Goal: Navigation & Orientation: Find specific page/section

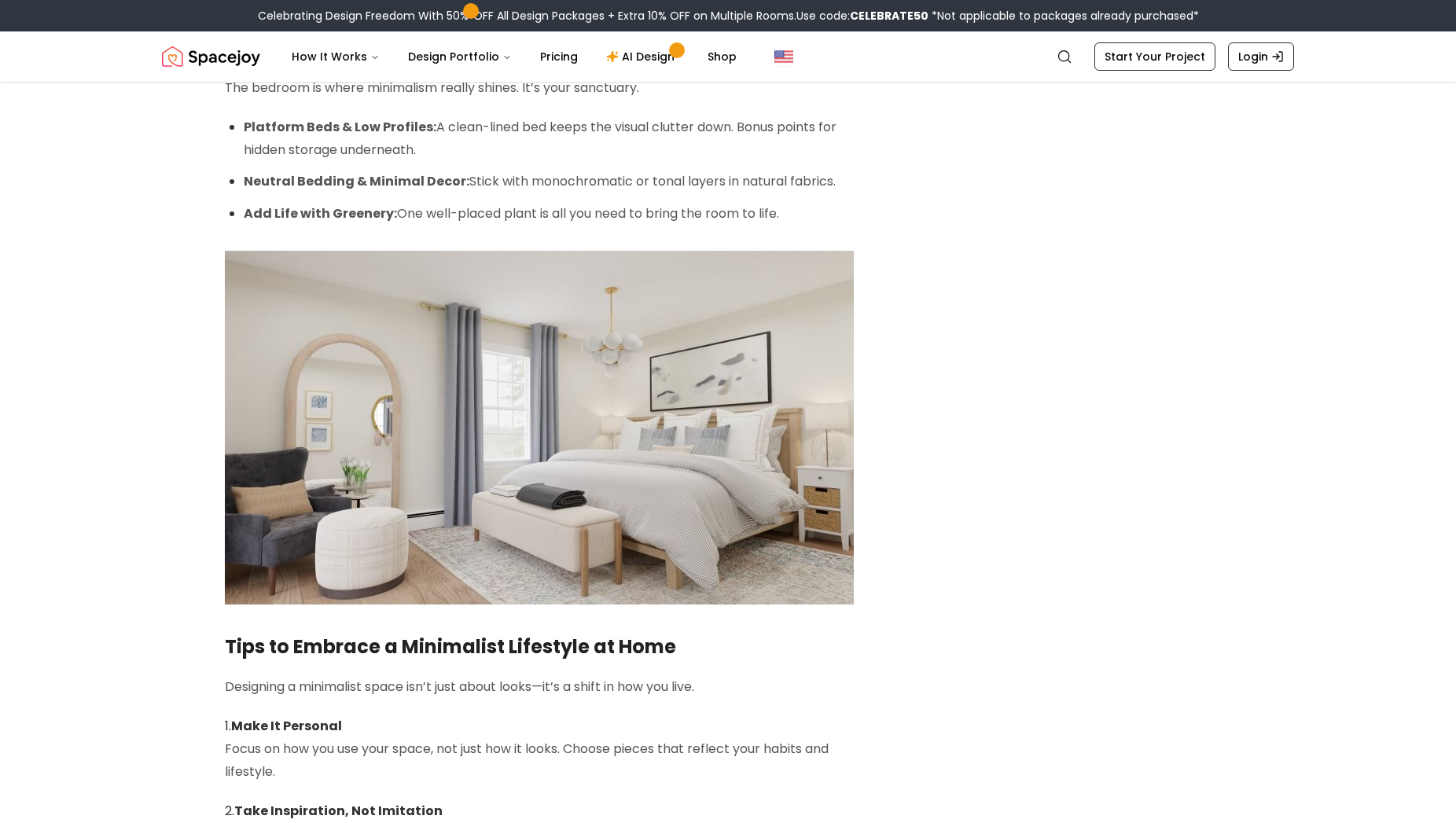
scroll to position [2727, 0]
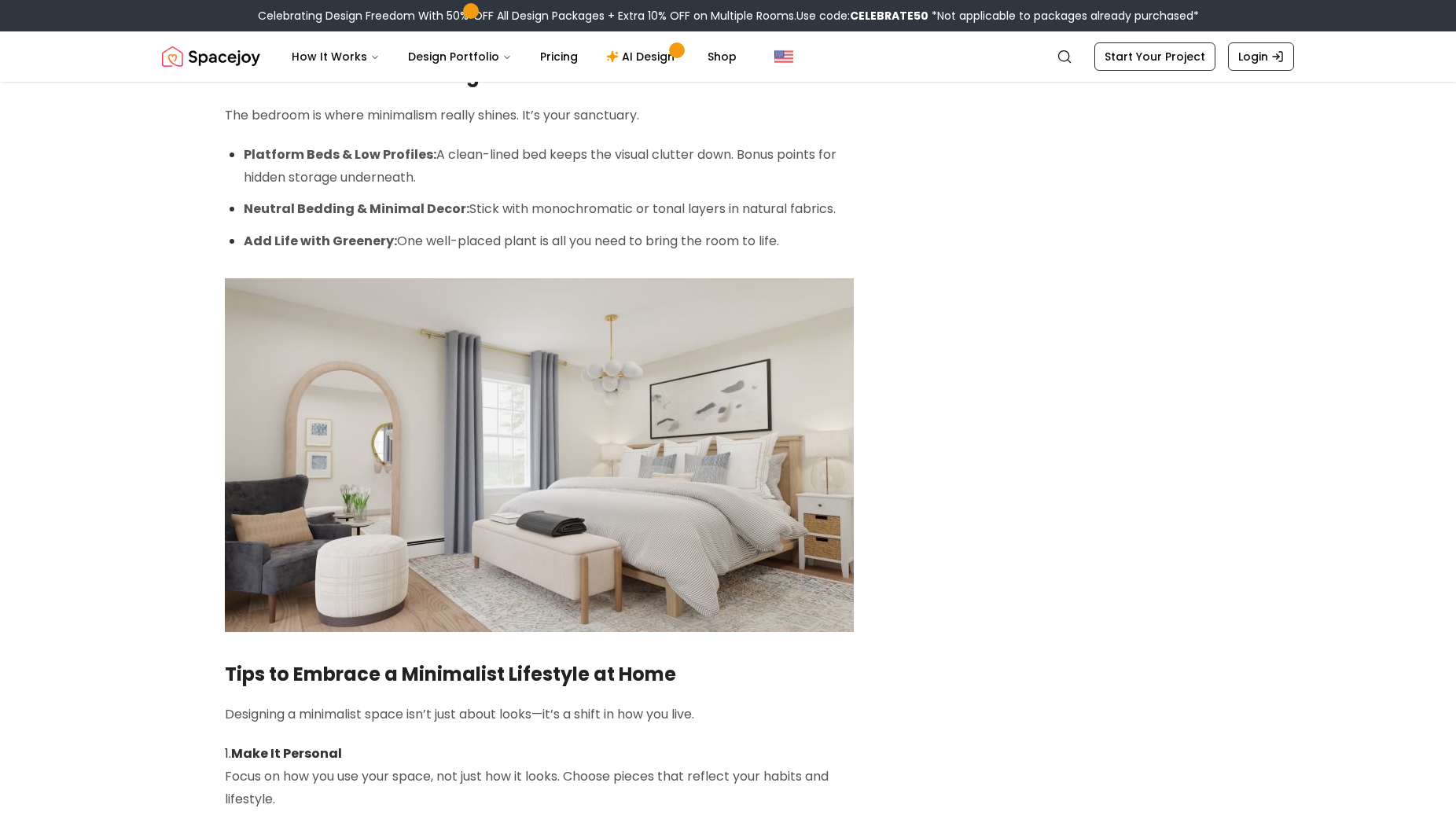
click at [235, 58] on img "Spacejoy" at bounding box center [210, 57] width 98 height 32
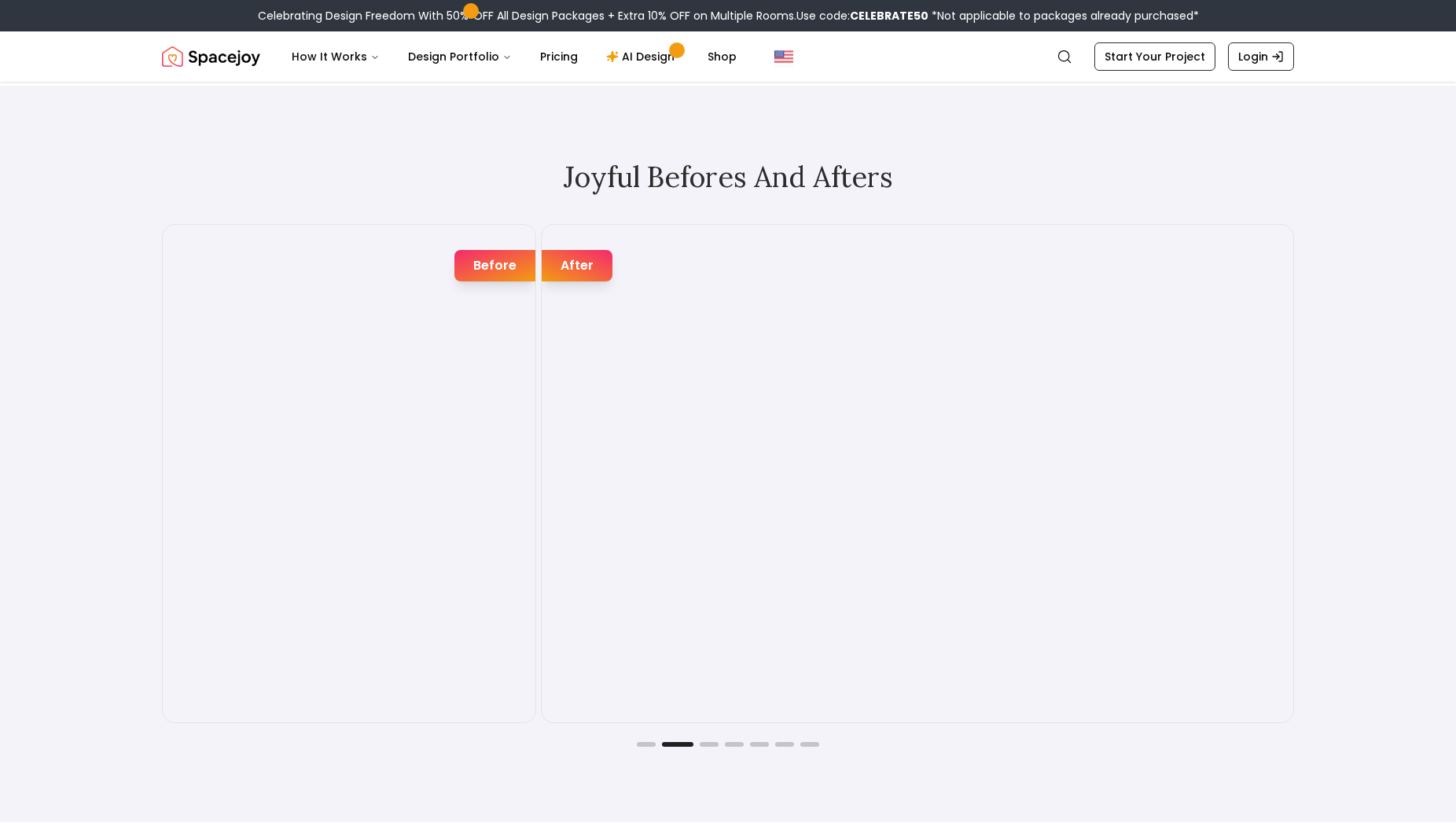
scroll to position [2647, 0]
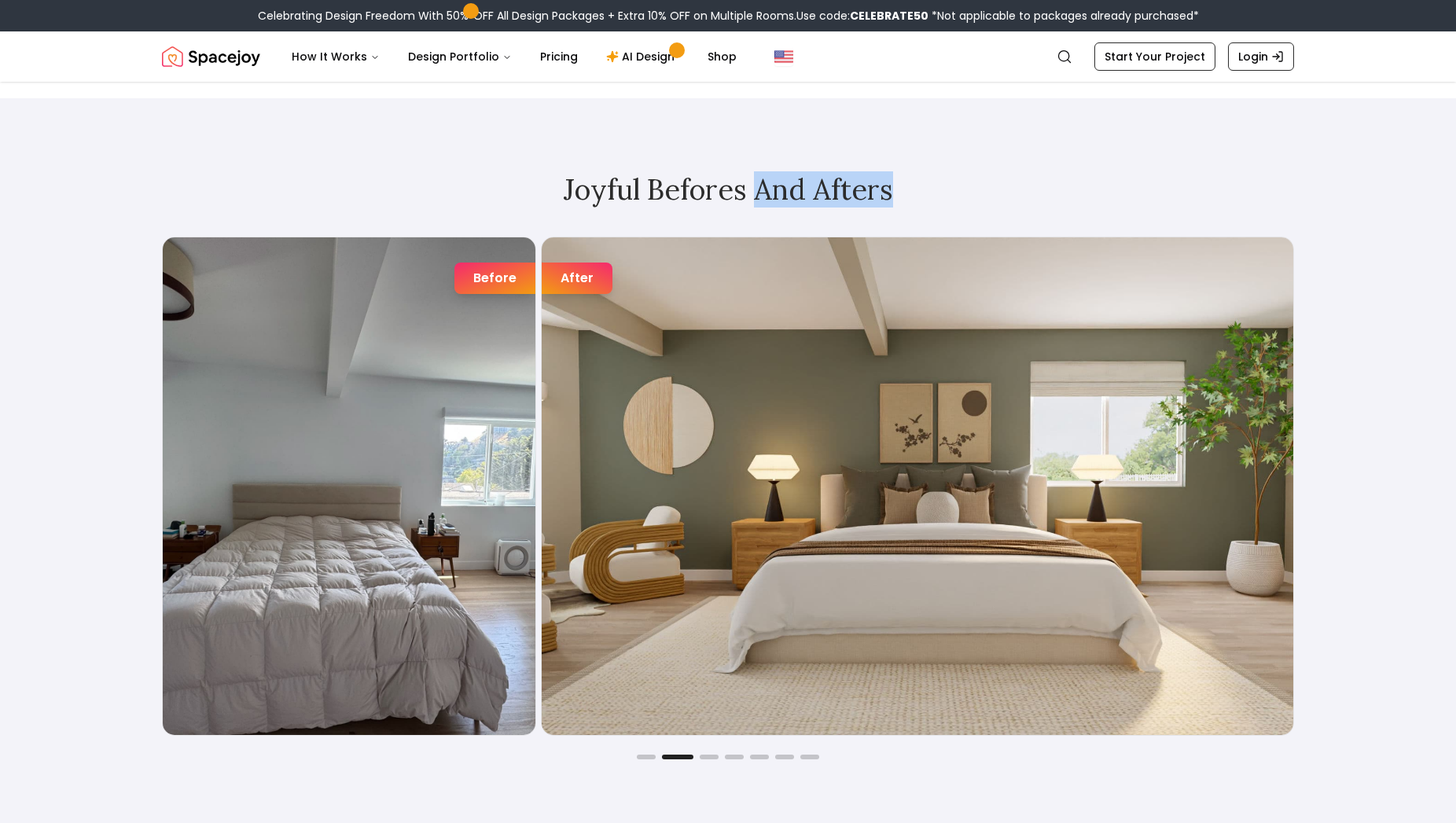
drag, startPoint x: 755, startPoint y: 195, endPoint x: 1009, endPoint y: 200, distance: 254.0
click at [1009, 200] on h2 "Joyful Befores and Afters" at bounding box center [728, 190] width 1132 height 32
click at [710, 758] on button "Go to slide 3" at bounding box center [709, 757] width 19 height 5
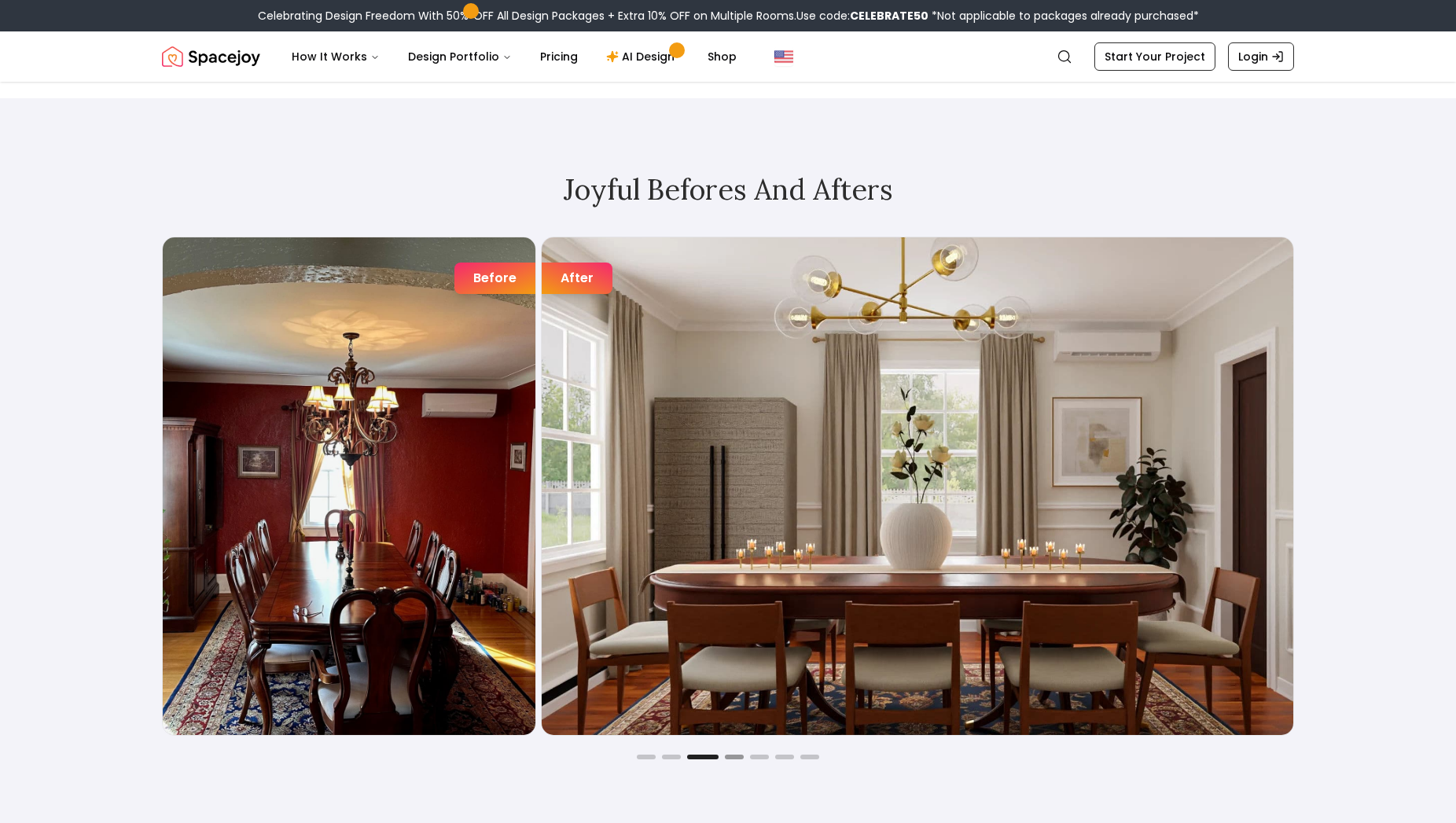
click at [731, 758] on button "Go to slide 4" at bounding box center [734, 757] width 19 height 5
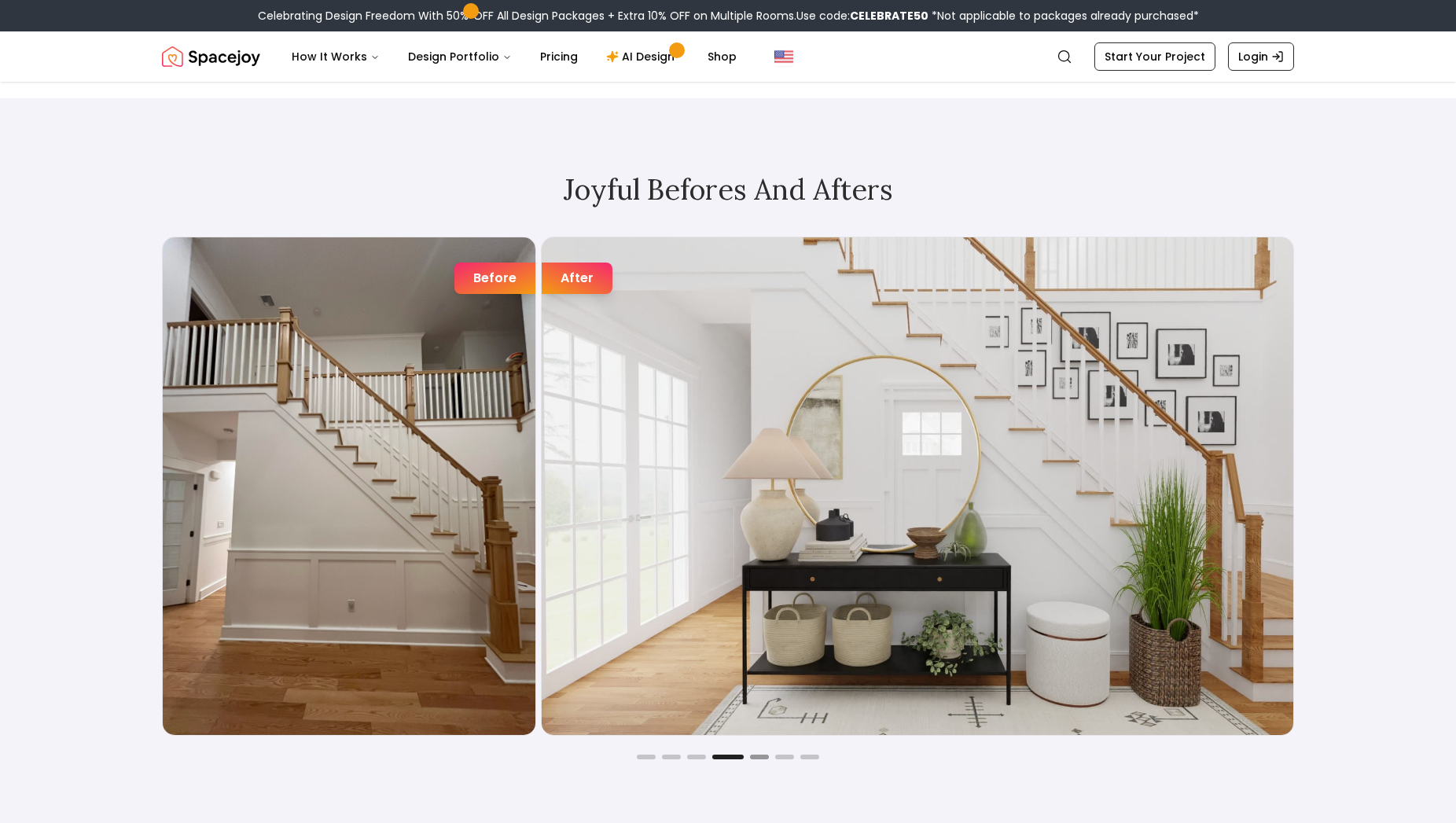
click at [766, 758] on button "Go to slide 5" at bounding box center [759, 757] width 19 height 5
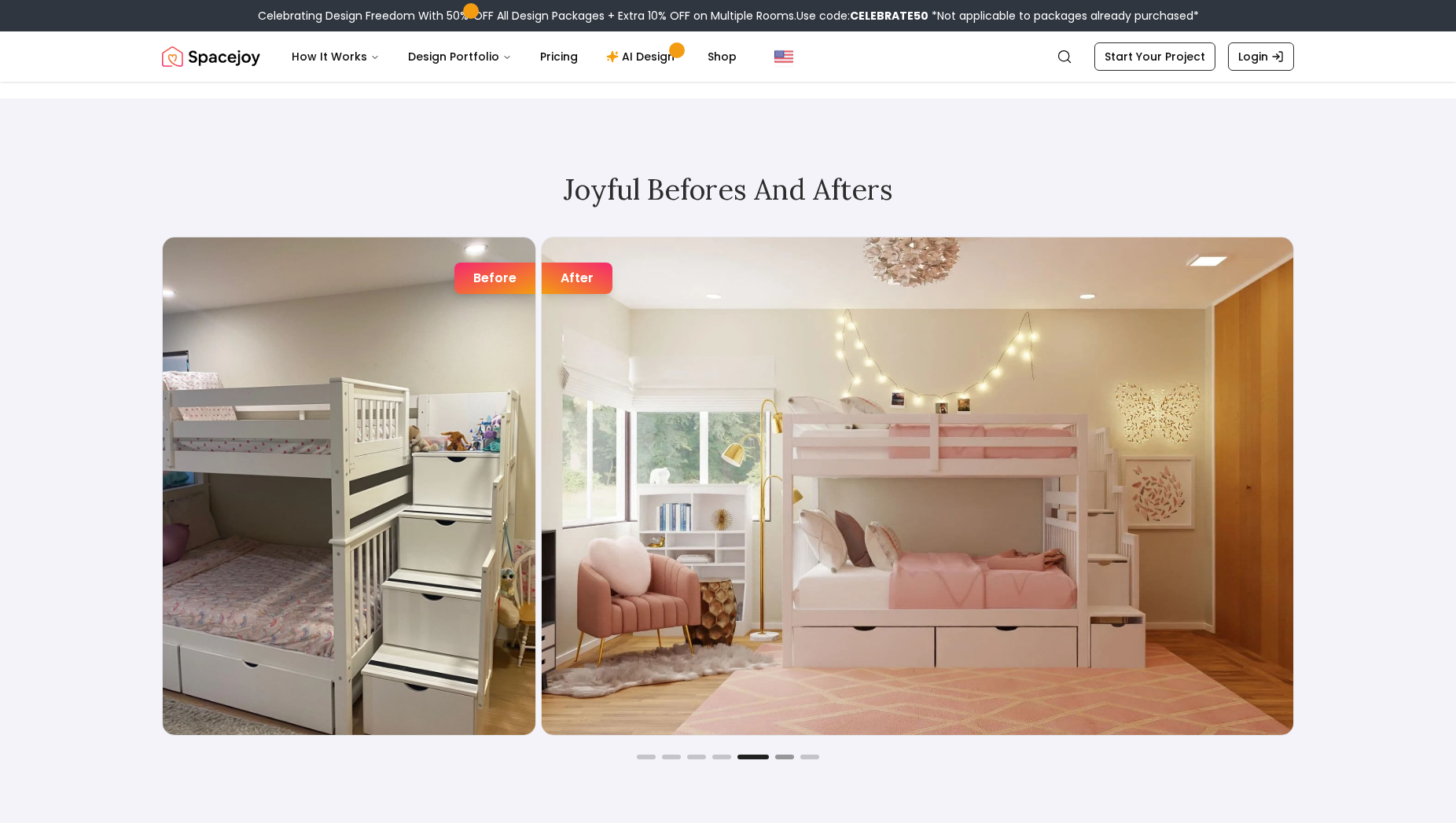
click at [781, 758] on button "Go to slide 6" at bounding box center [785, 757] width 19 height 5
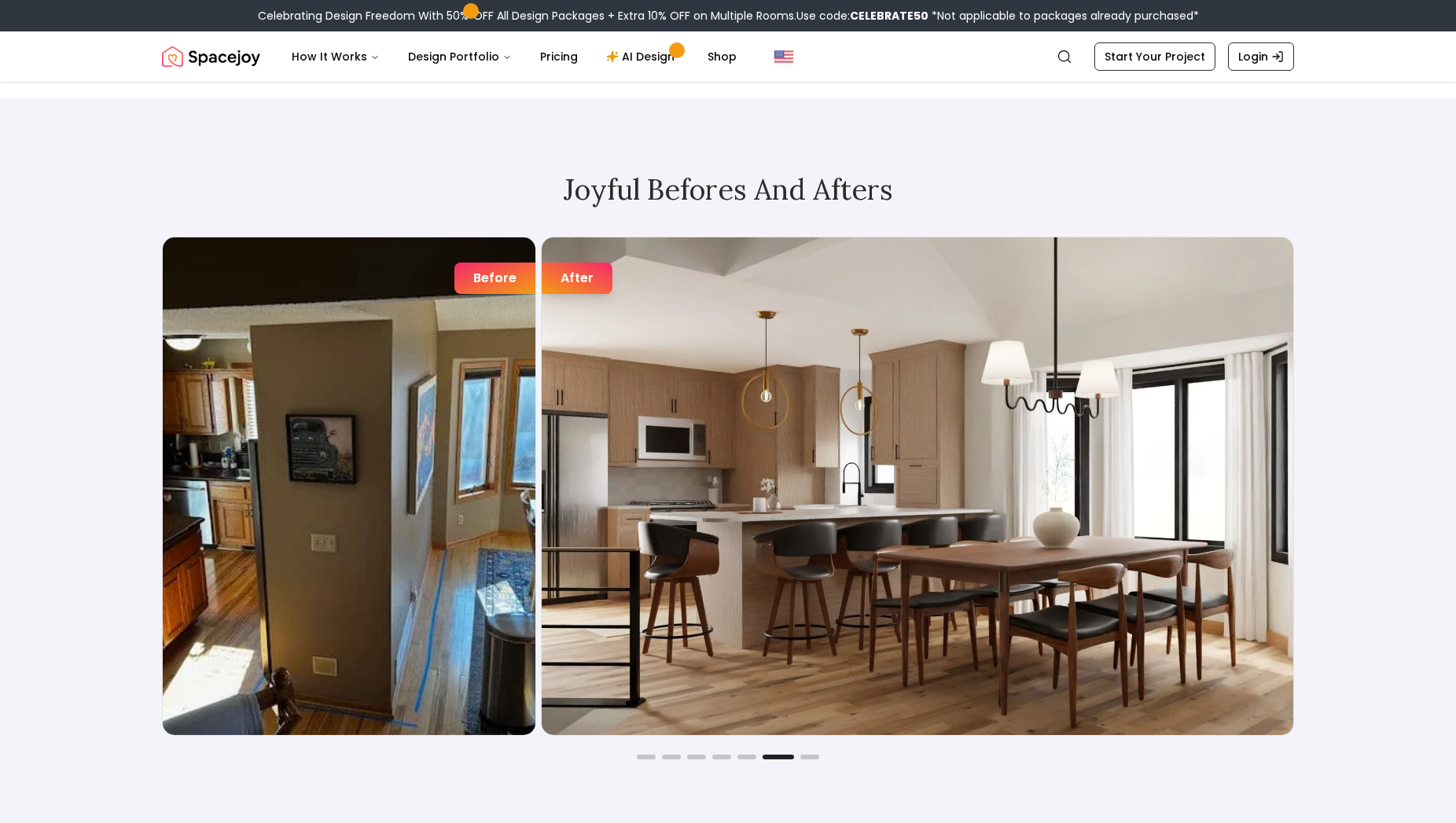
click at [810, 753] on div "Before After Before After Before After Before After Before After Before After B…" at bounding box center [728, 498] width 1132 height 523
click at [814, 757] on button "Go to slide 7" at bounding box center [810, 757] width 19 height 5
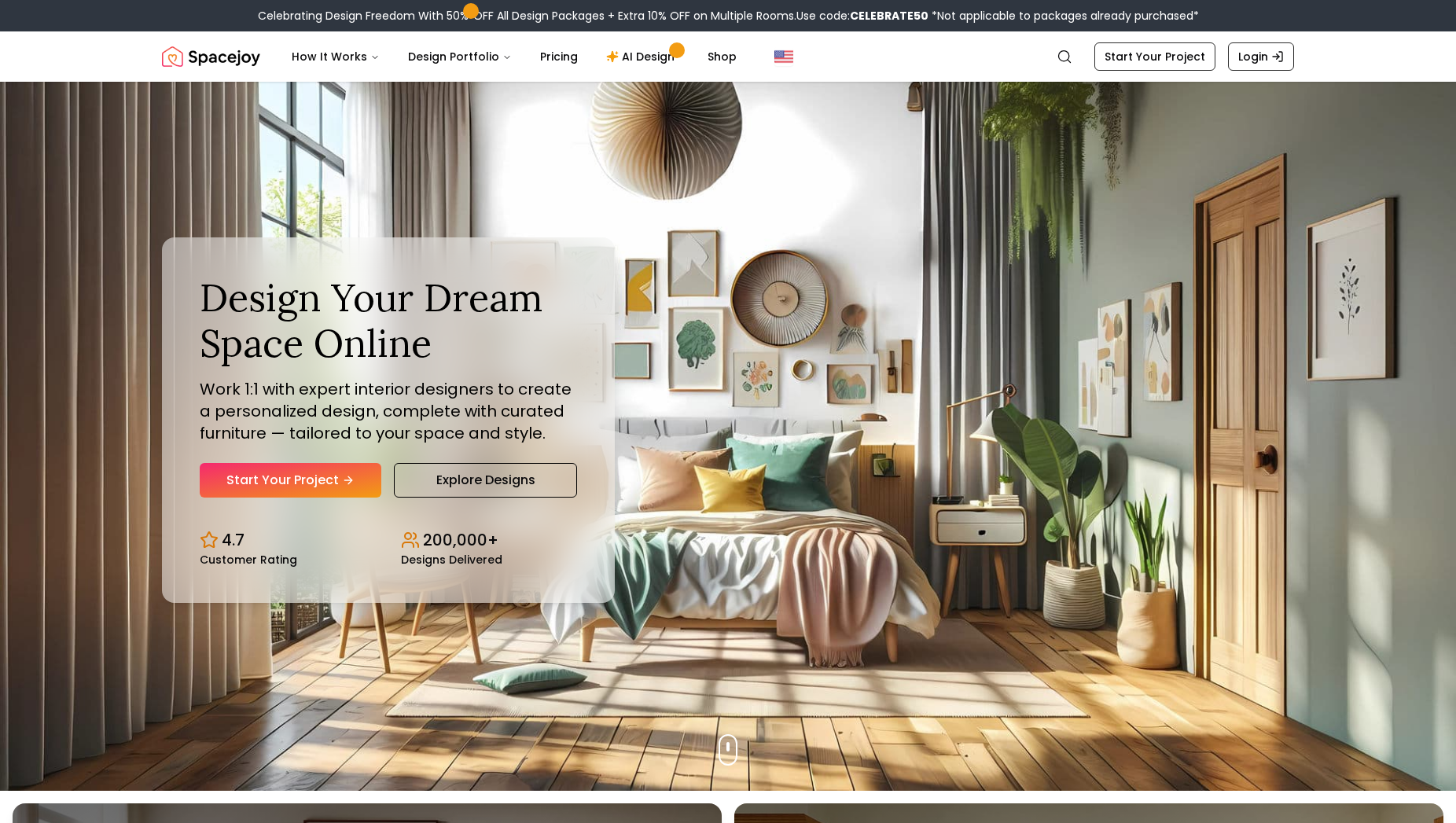
scroll to position [0, 0]
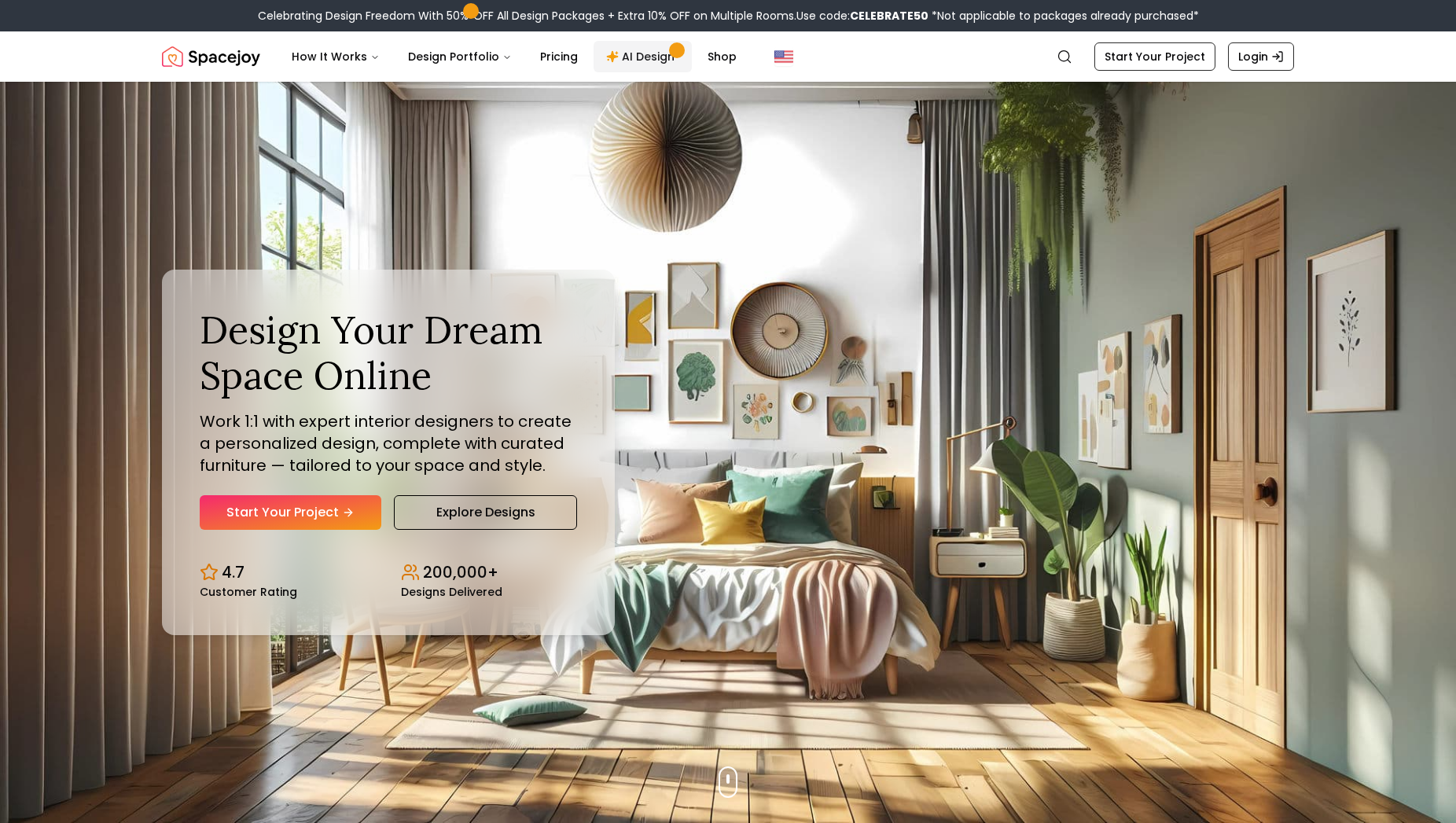
click at [640, 62] on link "AI Design" at bounding box center [642, 57] width 98 height 32
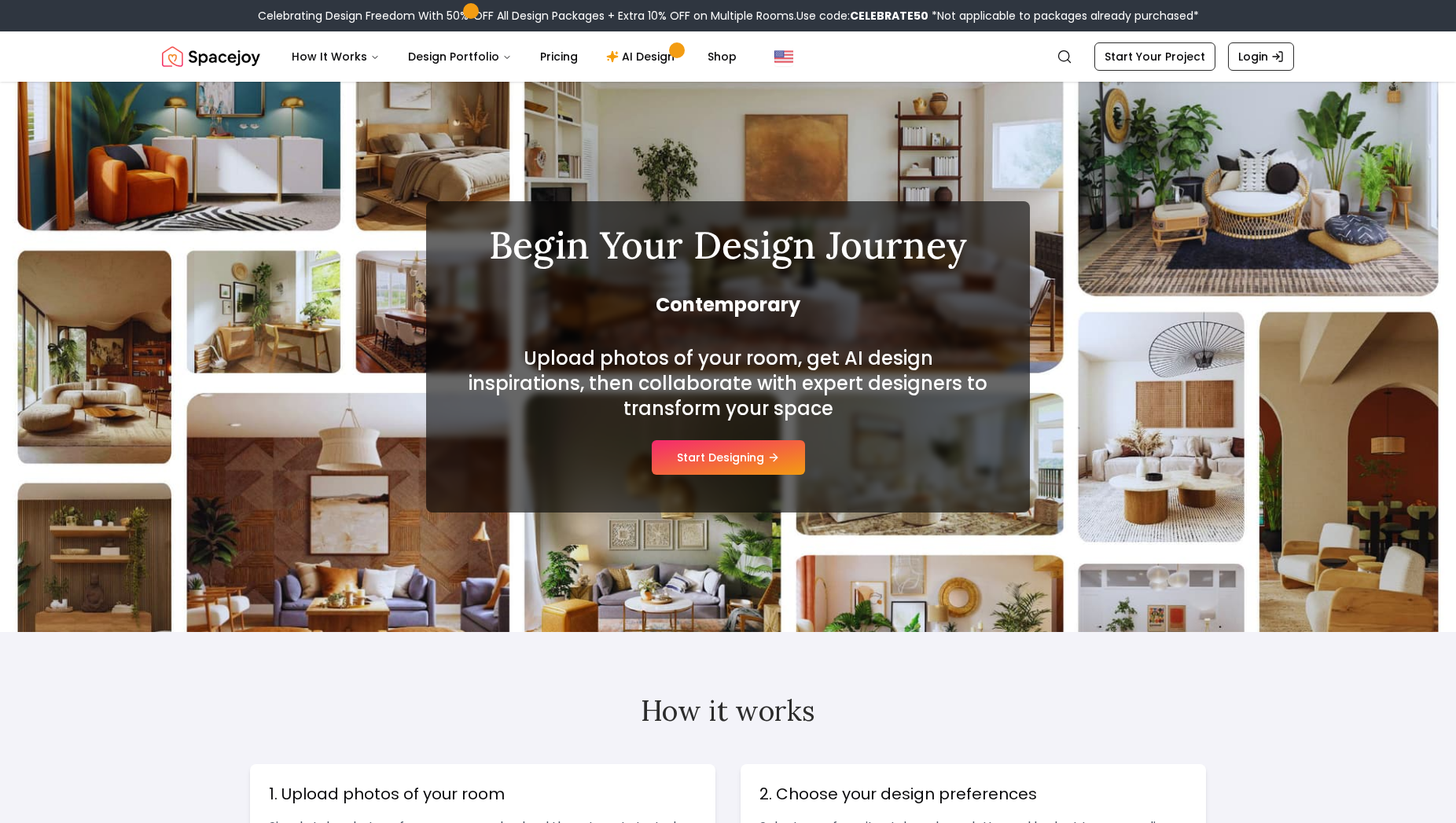
click at [327, 152] on div "Begin Your Design Journey Contemporary Upload photos of your room, get AI desig…" at bounding box center [728, 356] width 1456 height 551
